Goal: Task Accomplishment & Management: Complete application form

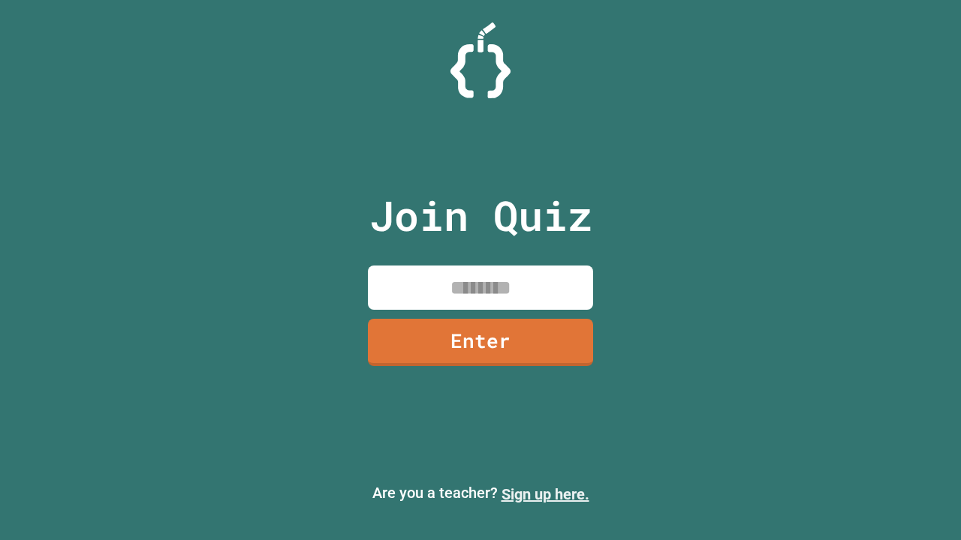
click at [545, 495] on link "Sign up here." at bounding box center [545, 495] width 88 height 18
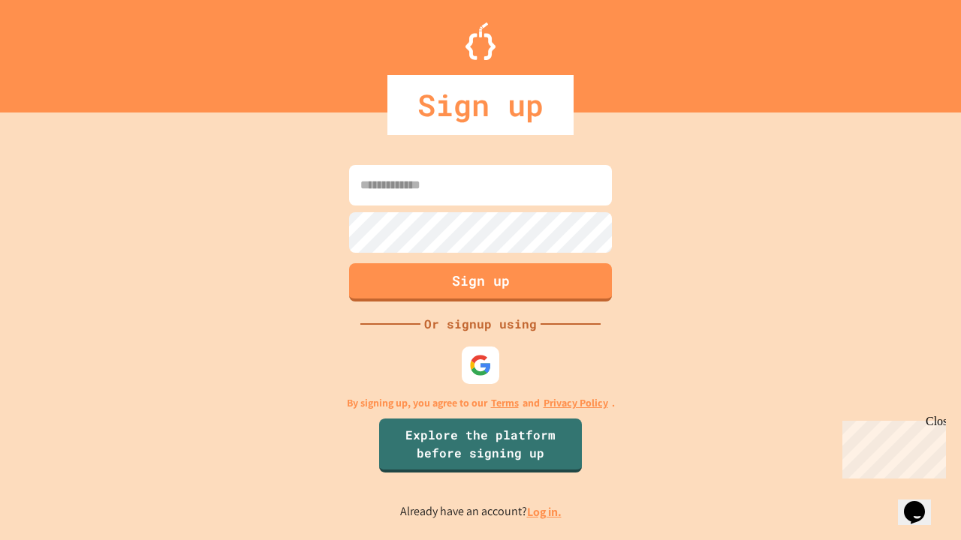
click at [545, 512] on link "Log in." at bounding box center [544, 512] width 35 height 16
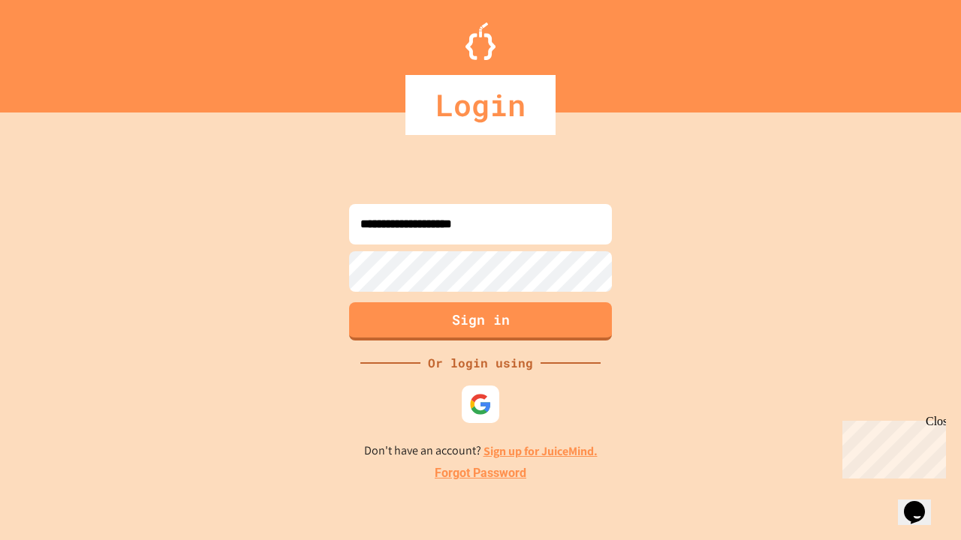
type input "**********"
